Goal: Find specific page/section: Find specific page/section

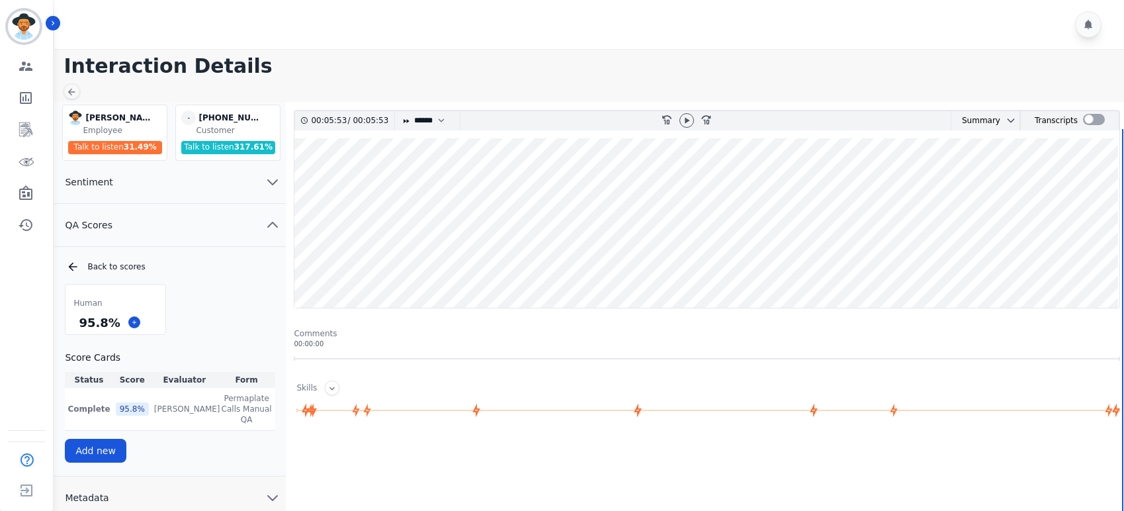
select select "****"
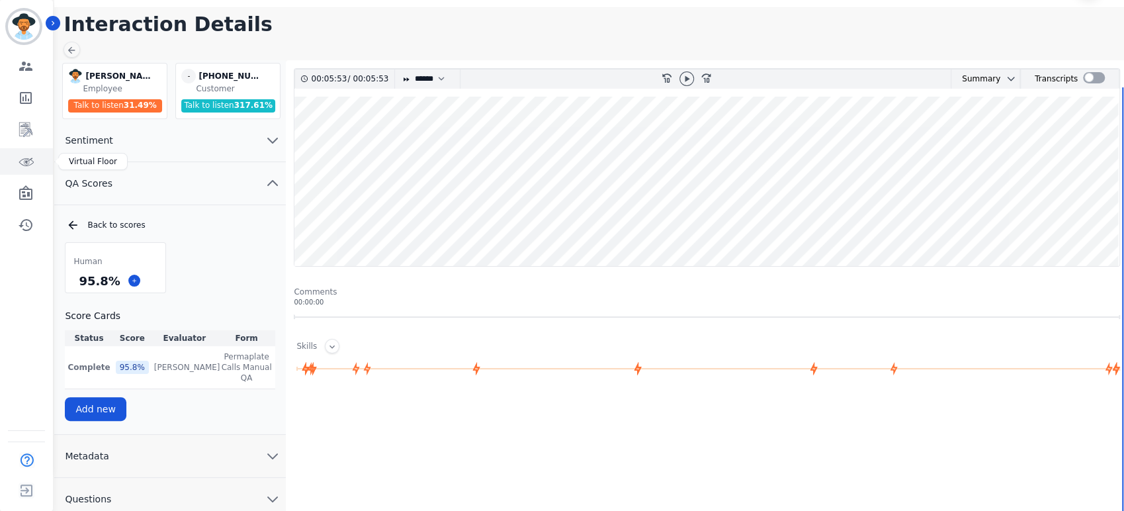
click at [23, 163] on icon "Sidebar" at bounding box center [26, 161] width 16 height 16
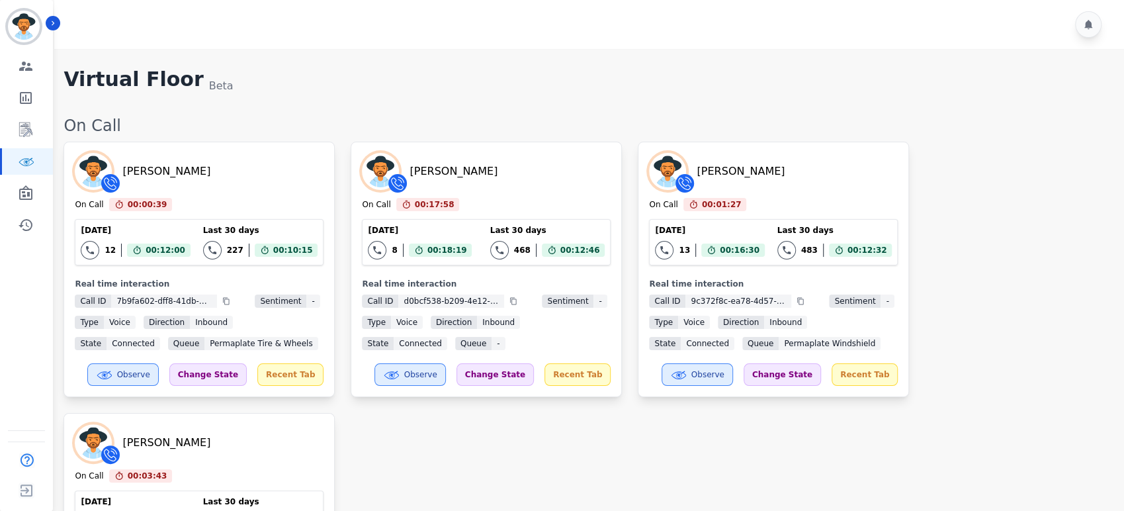
click at [997, 257] on div "[PERSON_NAME] On Call 00:00:39 Current State: On Call [DATE] 12 Total interacti…" at bounding box center [586, 416] width 1047 height 548
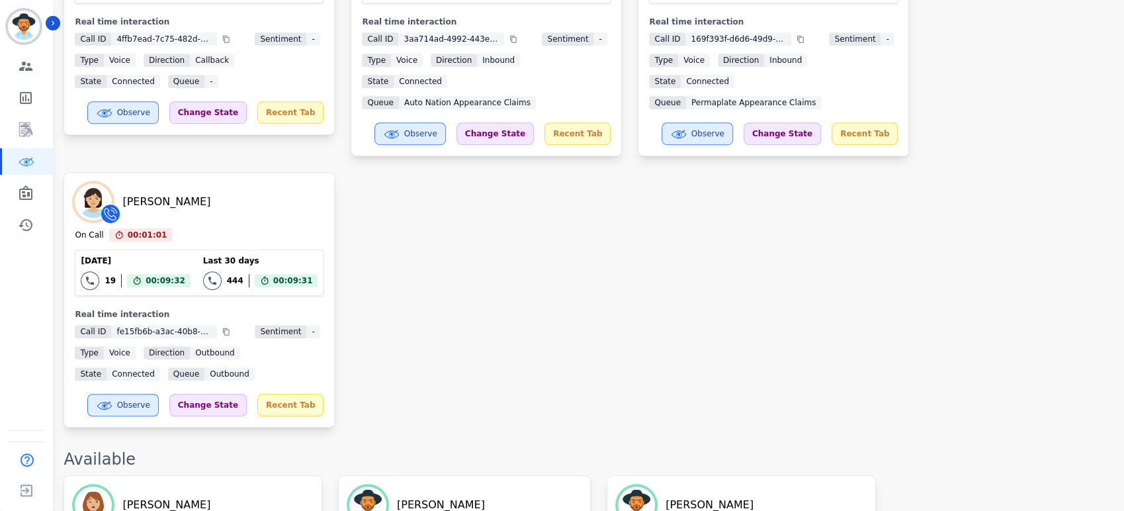
scroll to position [661, 0]
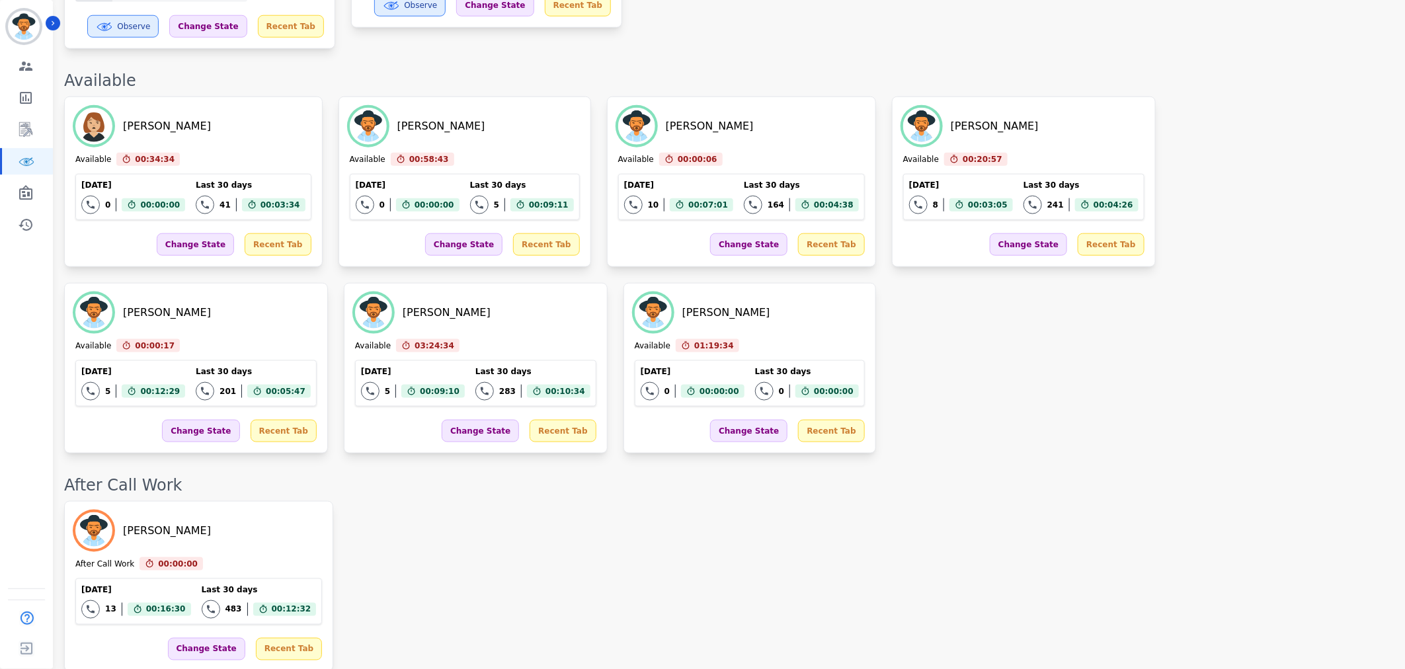
click at [698, 384] on div "[PERSON_NAME] Available 00:34:34 Current State: Available [DATE] 0 Total intera…" at bounding box center [728, 275] width 1328 height 357
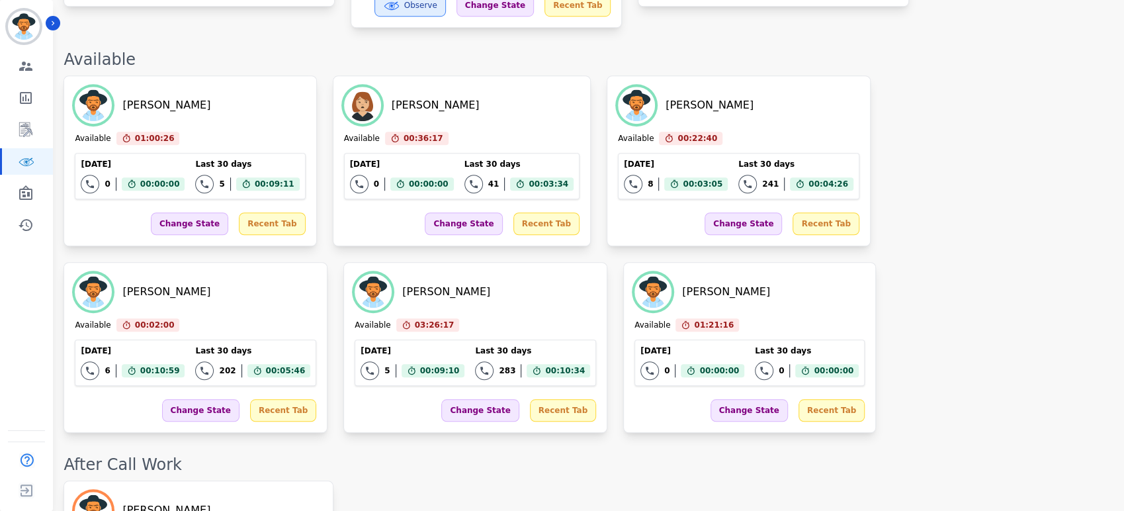
click at [610, 341] on div "[PERSON_NAME] Available 01:00:26 Current State: Available [DATE] 0 Total intera…" at bounding box center [586, 253] width 1047 height 357
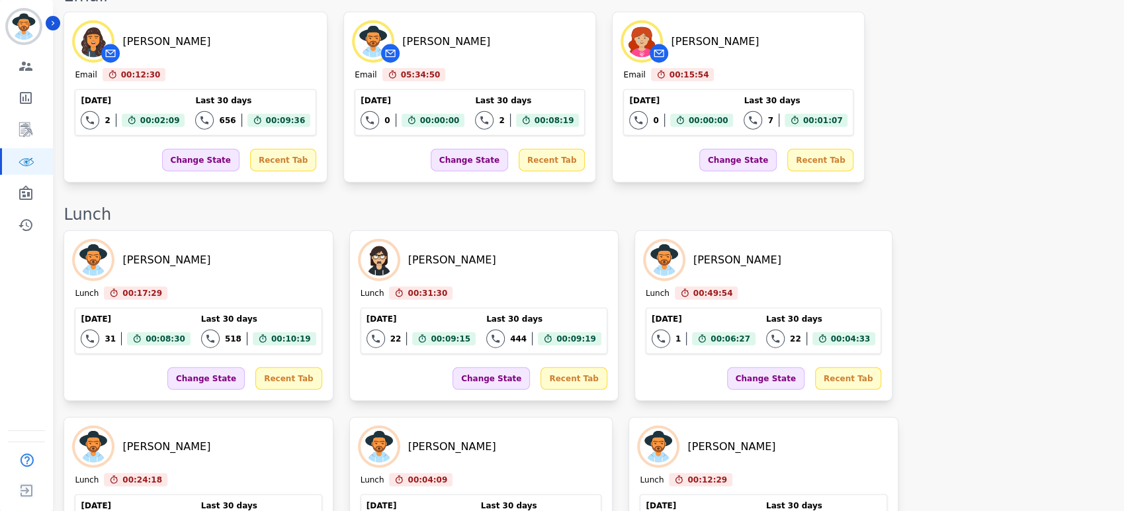
scroll to position [1870, 0]
